Goal: Find specific page/section: Find specific page/section

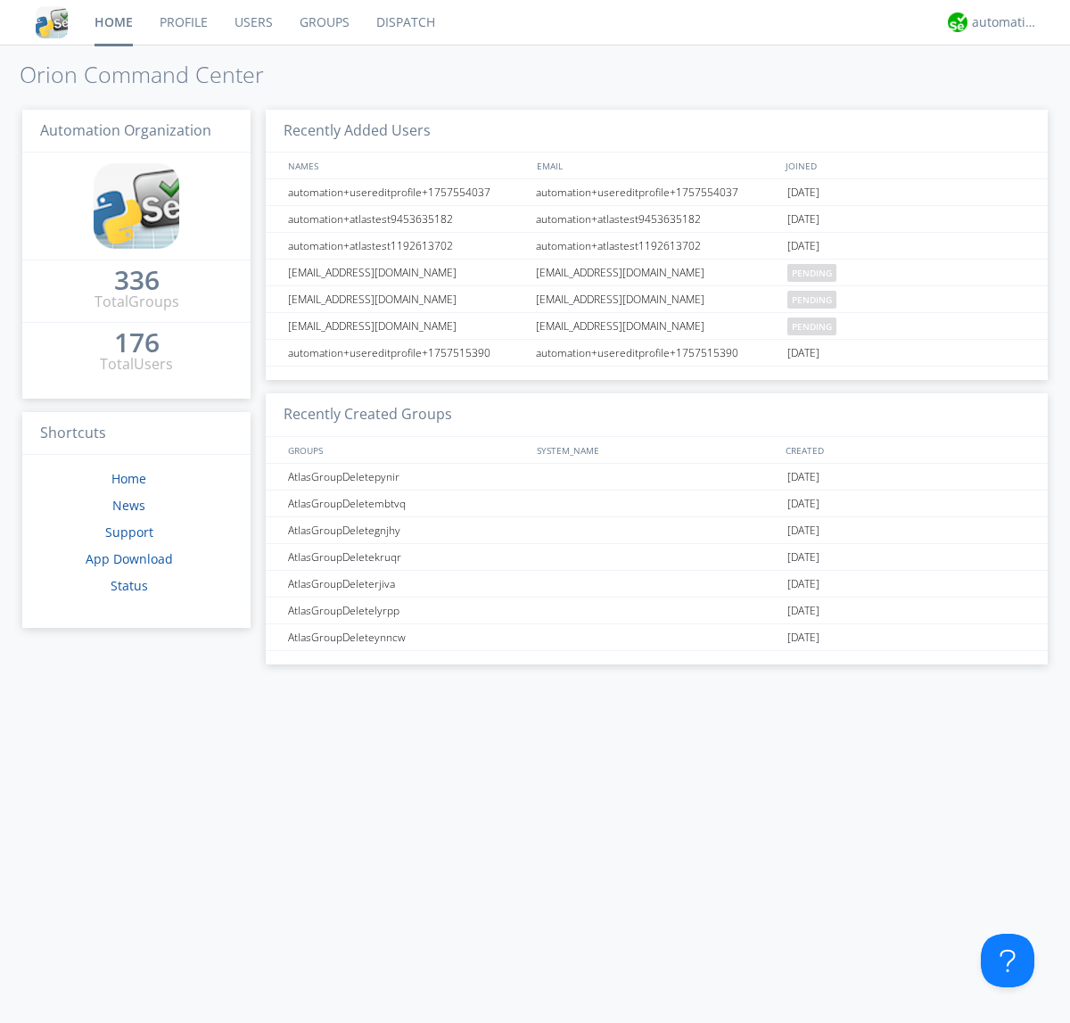
click at [404, 22] on link "Dispatch" at bounding box center [406, 22] width 86 height 45
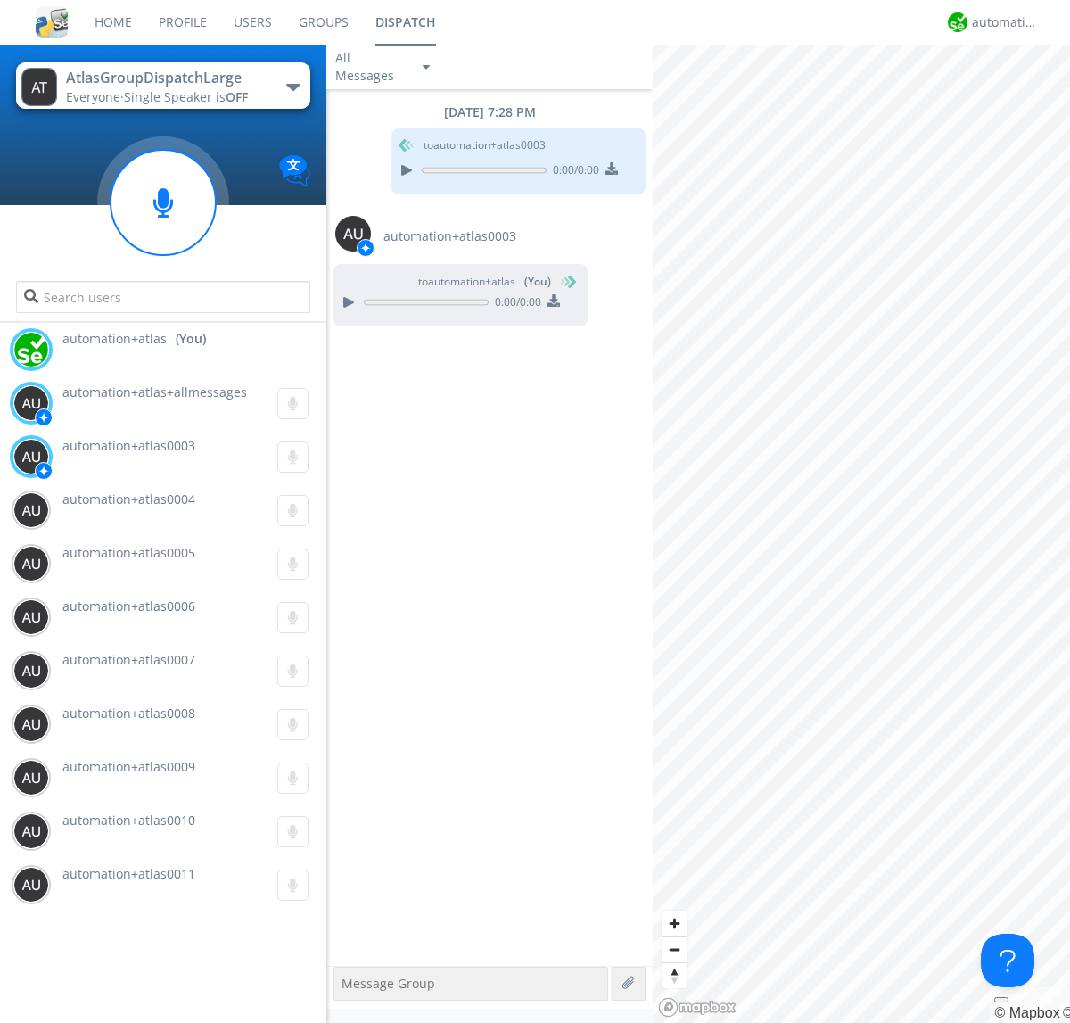
click at [292, 86] on div "button" at bounding box center [293, 87] width 14 height 7
click at [0, 0] on span "AtlasGroupDispatch" at bounding box center [0, 0] width 0 height 0
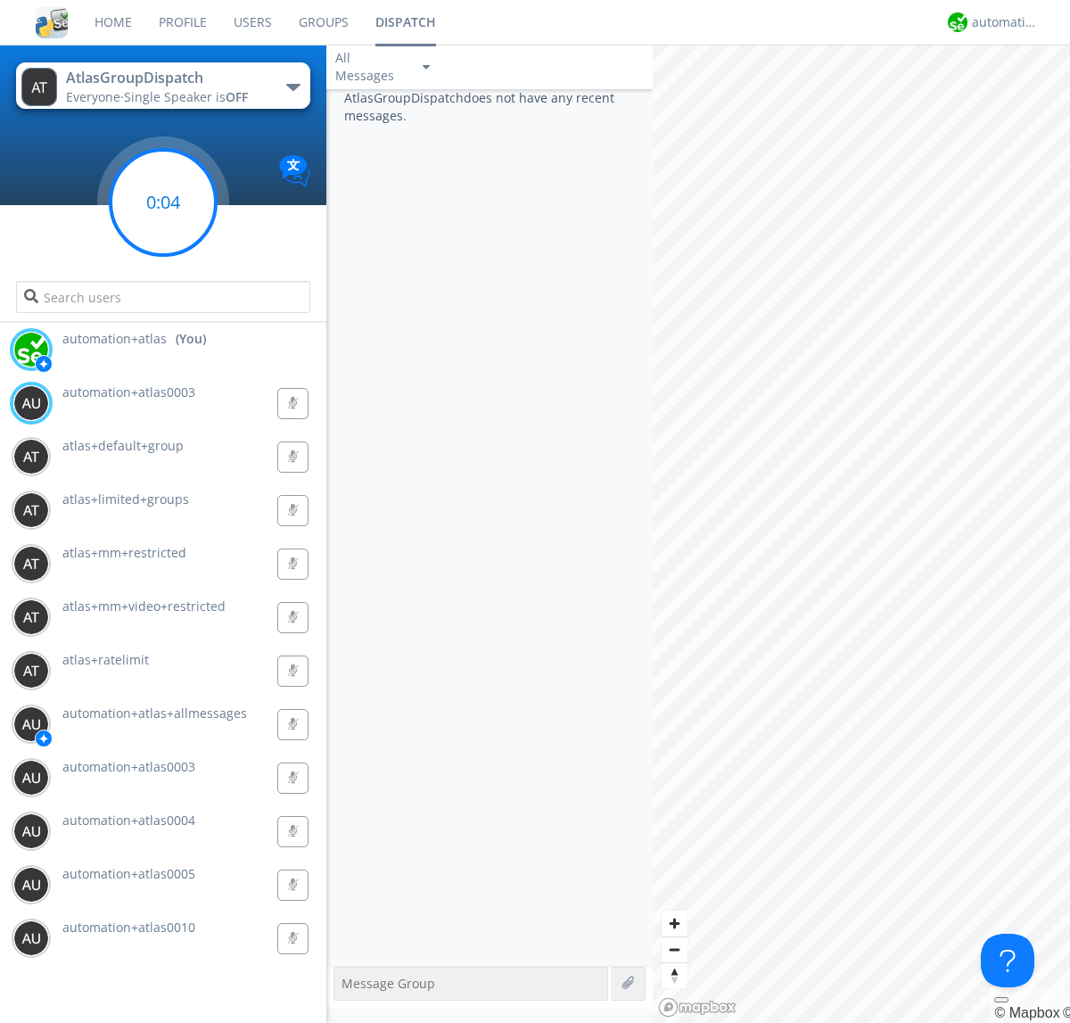
click at [163, 202] on g at bounding box center [163, 202] width 105 height 105
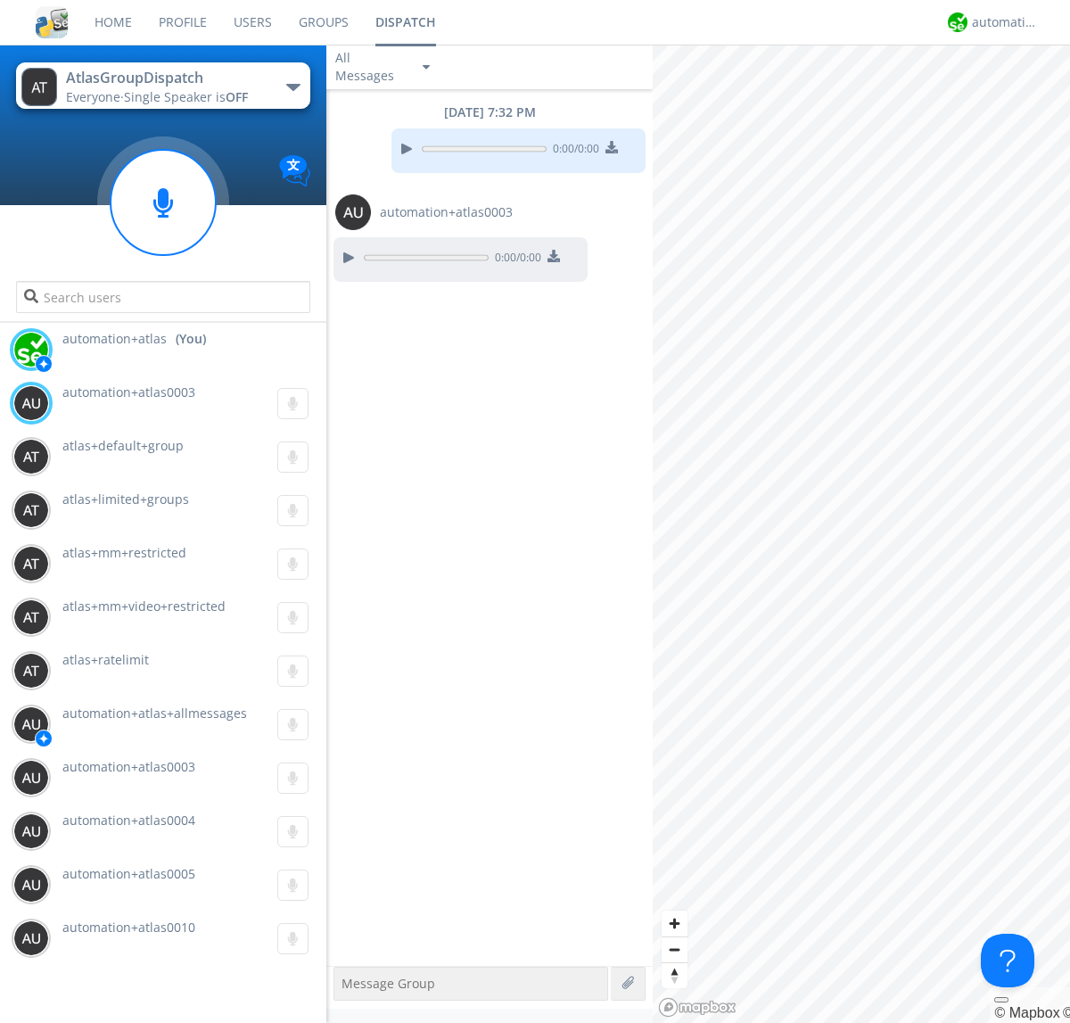
click at [292, 86] on div "button" at bounding box center [293, 87] width 14 height 7
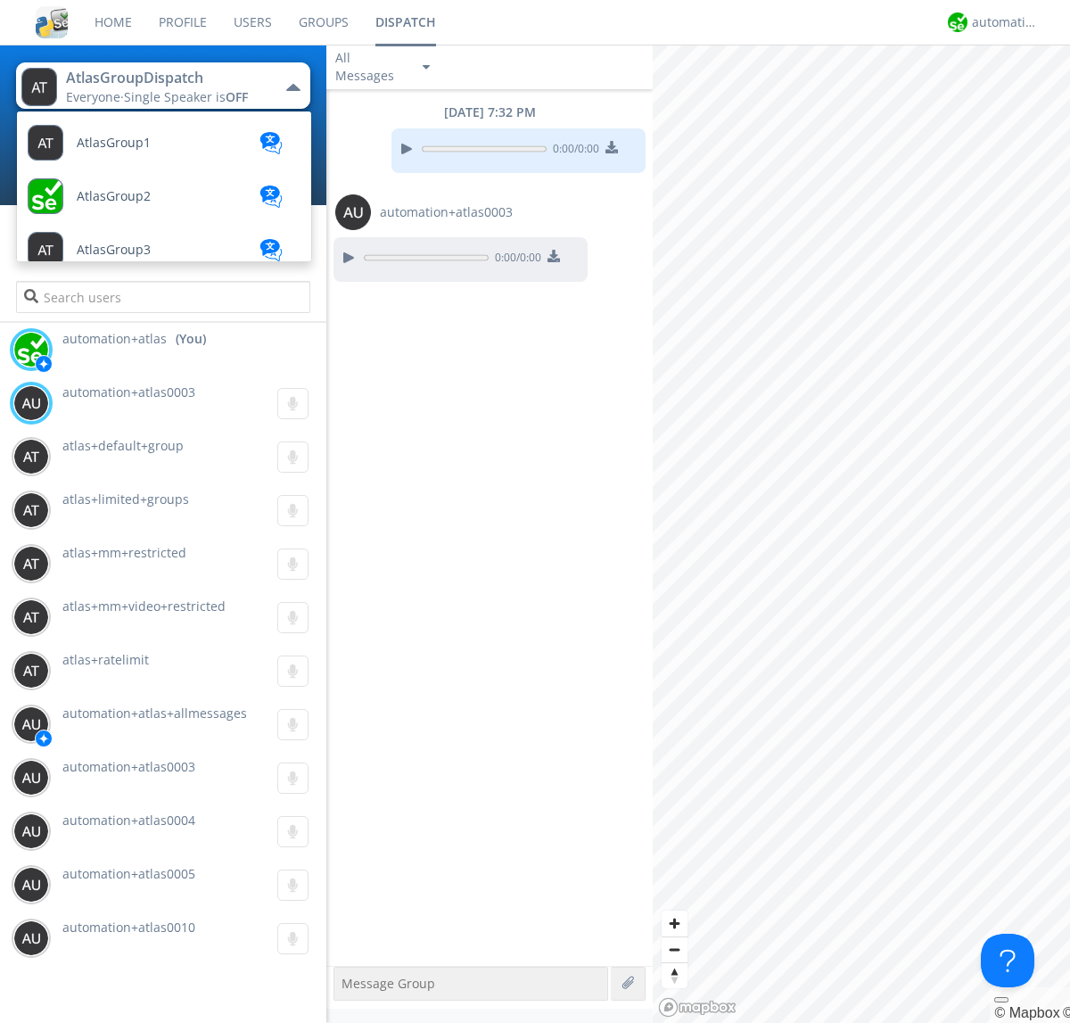
click at [138, 725] on span "AtlasGroupDispatch2" at bounding box center [140, 731] width 127 height 13
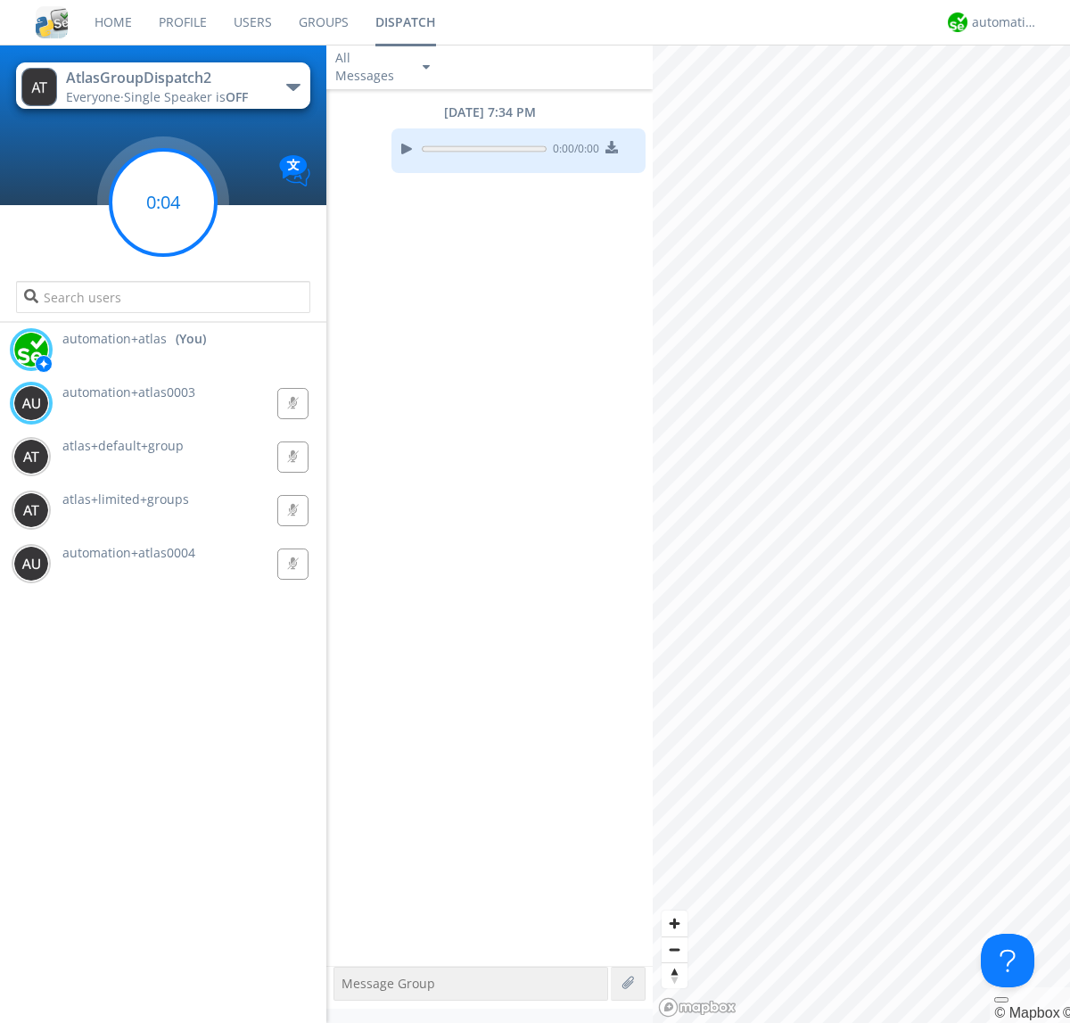
click at [163, 202] on g at bounding box center [163, 202] width 105 height 105
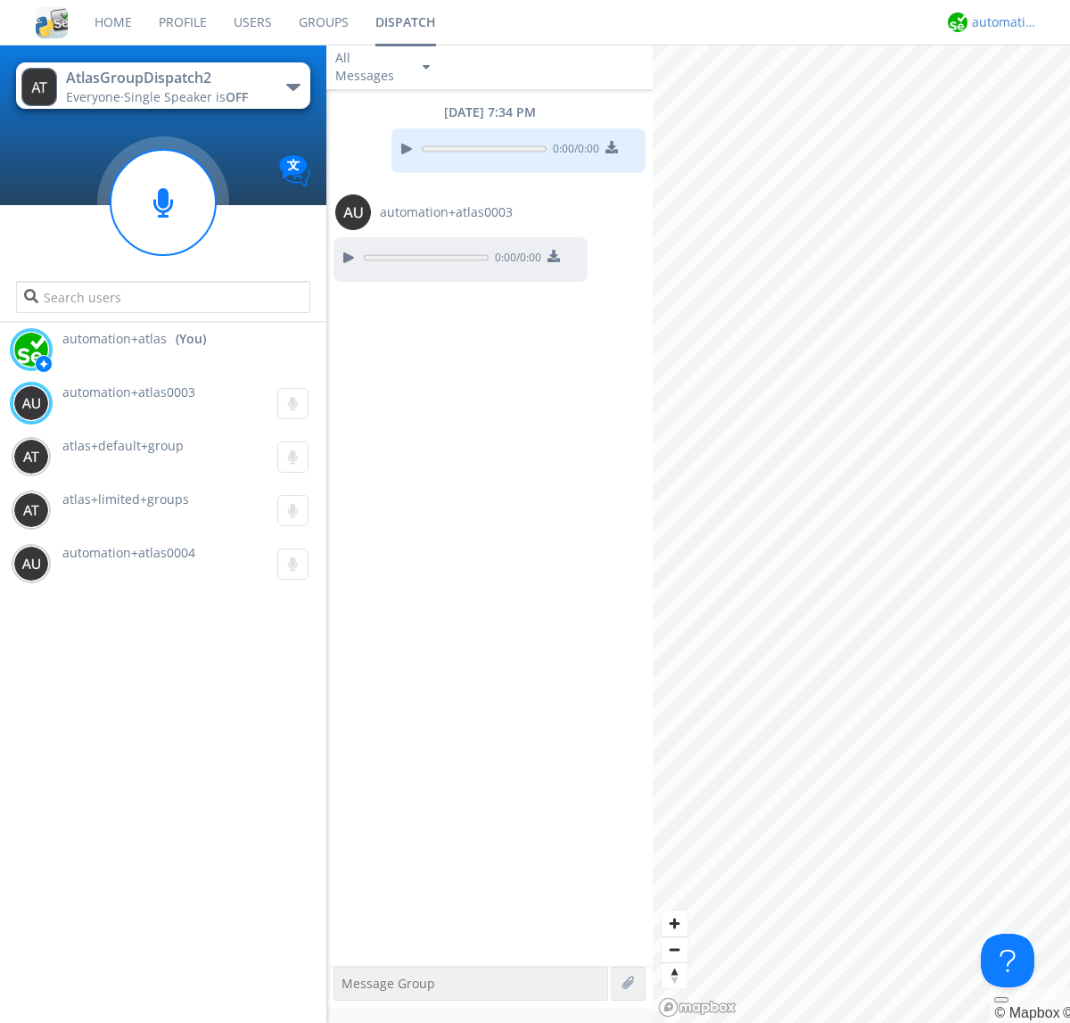
click at [1000, 22] on div "automation+atlas" at bounding box center [1005, 22] width 67 height 18
